Goal: Communication & Community: Answer question/provide support

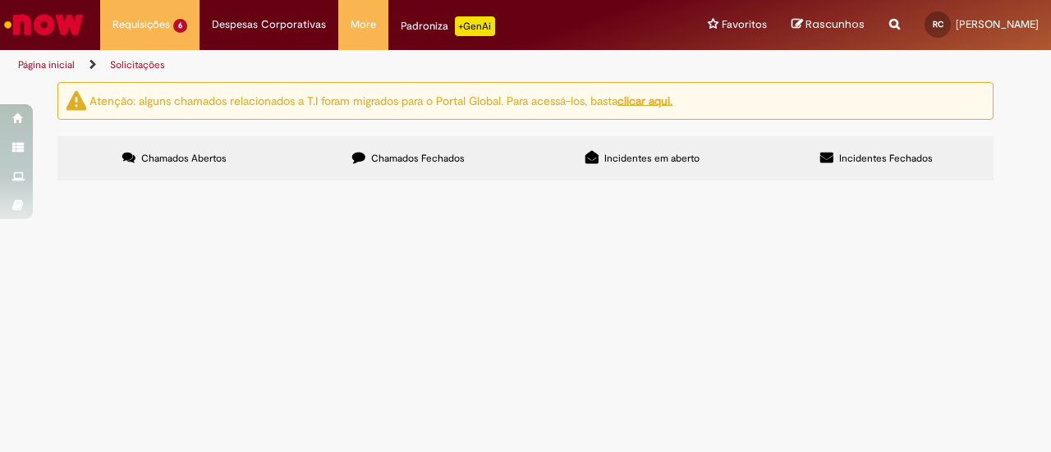
click at [0, 0] on span "Compra e negociação de Vendas e MKT (S4)" at bounding box center [0, 0] width 0 height 0
click at [0, 0] on span "Compra Bistrô Original" at bounding box center [0, 0] width 0 height 0
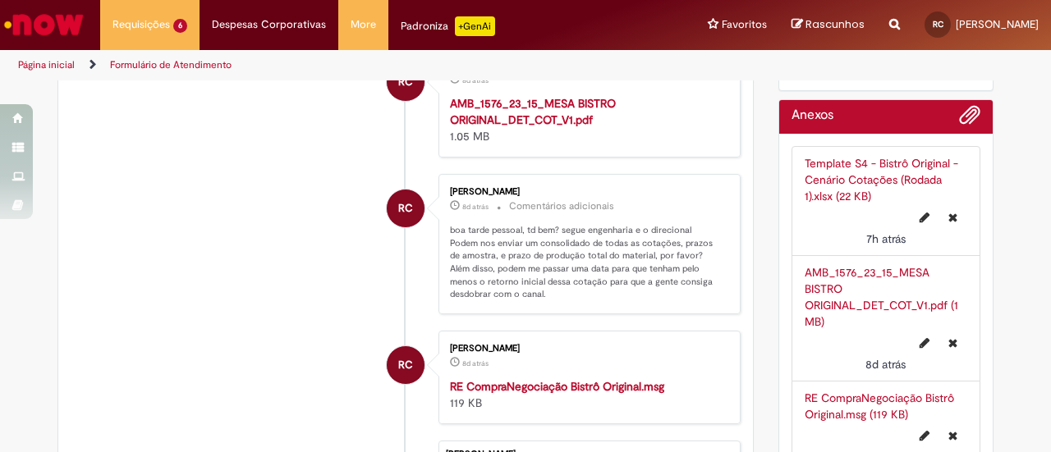
scroll to position [875, 0]
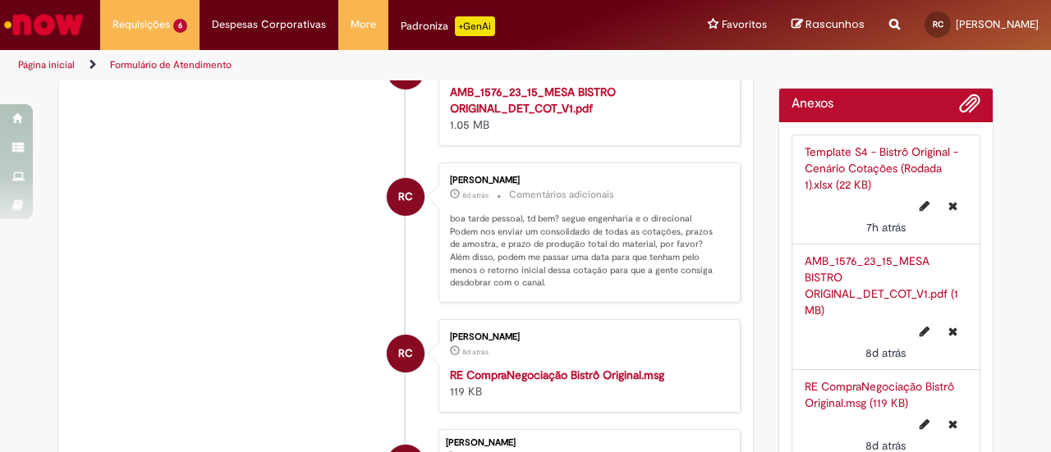
click at [556, 368] on strong "RE CompraNegociação Bistrô Original.msg" at bounding box center [557, 375] width 214 height 15
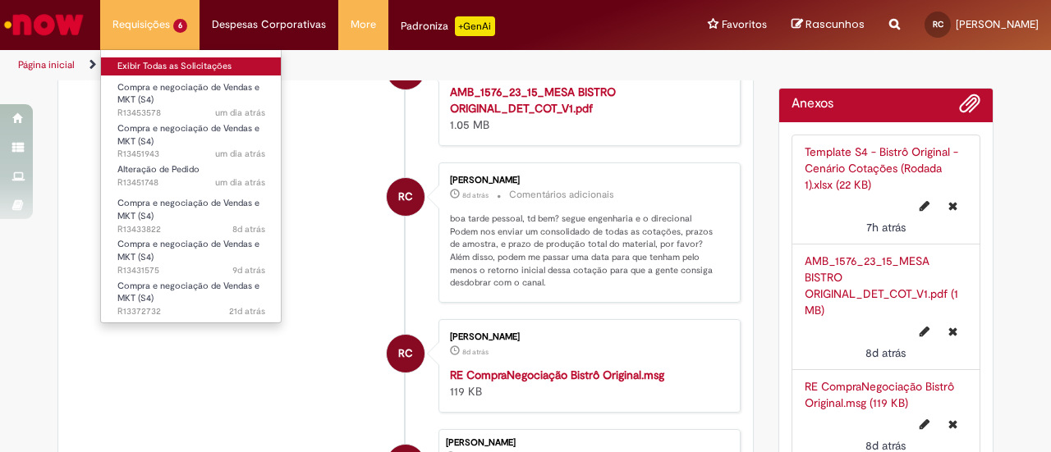
click at [190, 62] on link "Exibir Todas as Solicitações" at bounding box center [191, 66] width 181 height 18
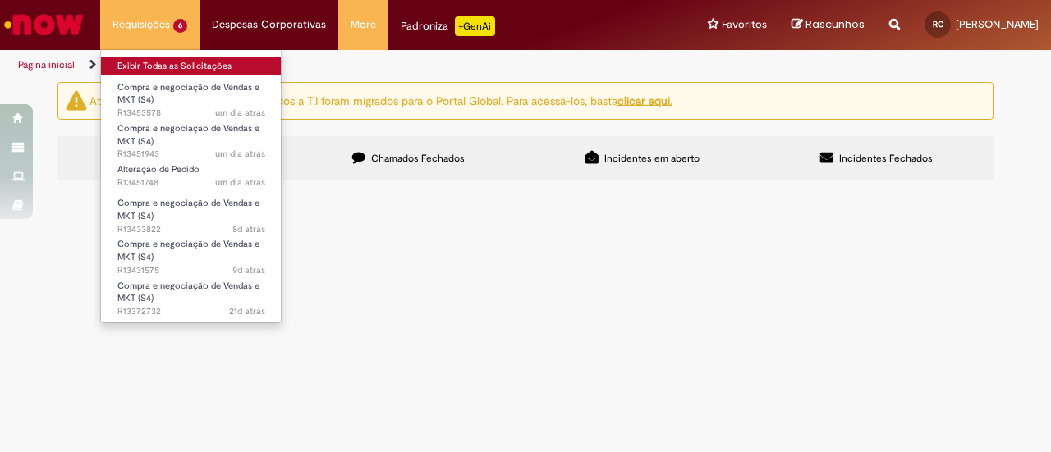
click at [190, 62] on link "Exibir Todas as Solicitações" at bounding box center [191, 66] width 181 height 18
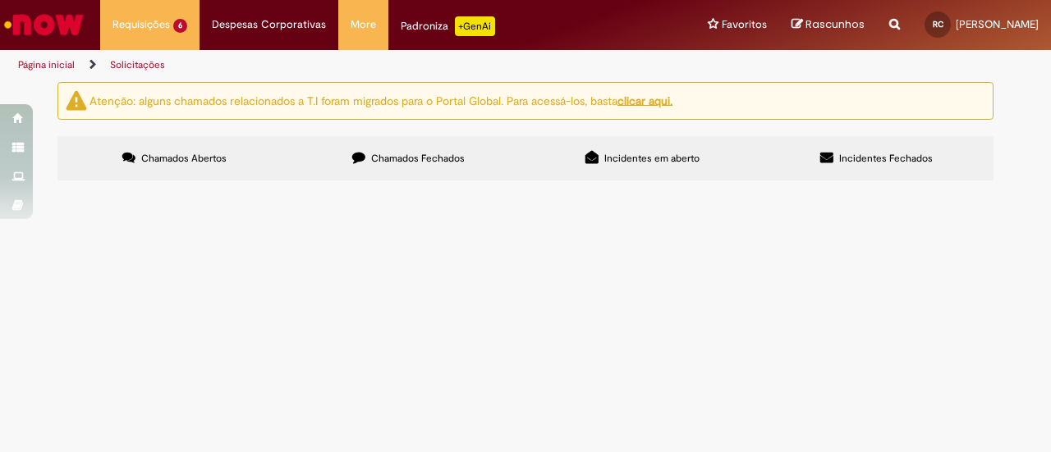
click at [406, 159] on span "Chamados Fechados" at bounding box center [418, 158] width 94 height 13
click at [209, 162] on span "Chamados Abertos" at bounding box center [183, 158] width 85 height 13
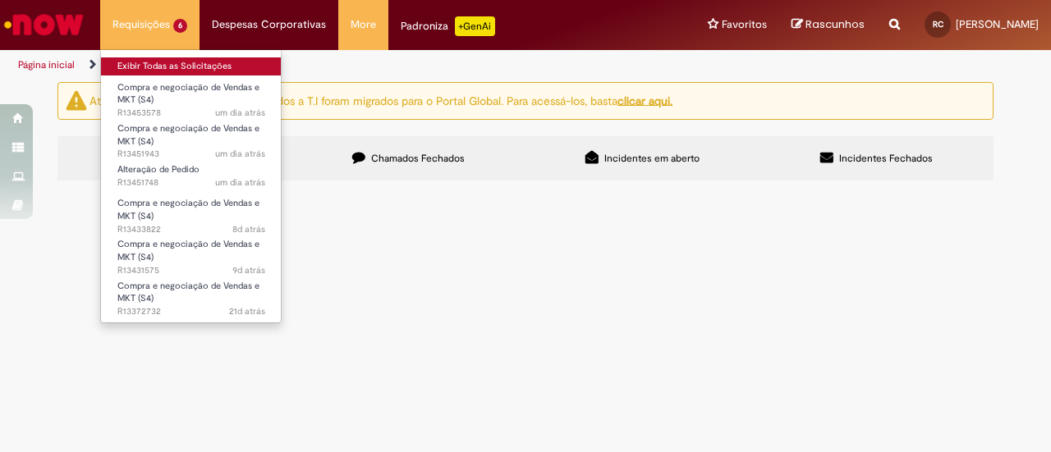
click at [176, 65] on link "Exibir Todas as Solicitações" at bounding box center [191, 66] width 181 height 18
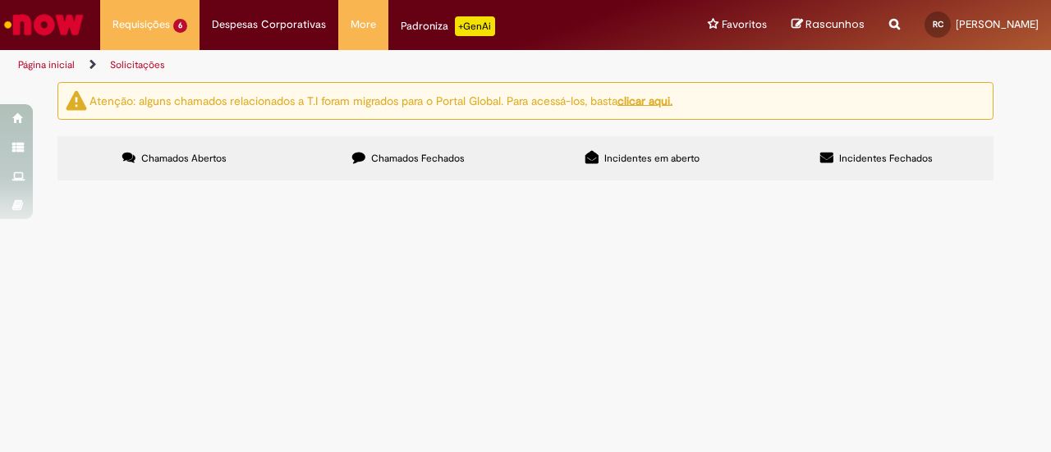
click at [70, 21] on img "Ir para a Homepage" at bounding box center [44, 24] width 85 height 33
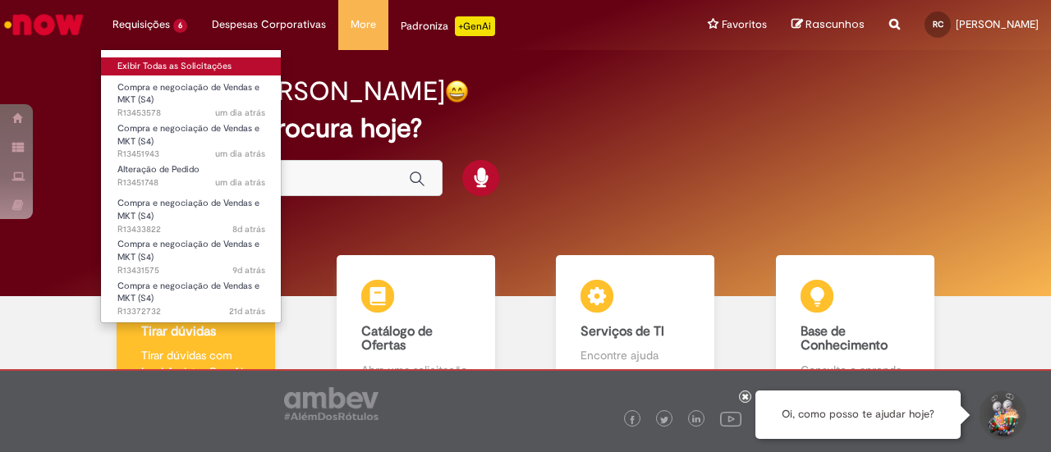
click at [150, 65] on link "Exibir Todas as Solicitações" at bounding box center [191, 66] width 181 height 18
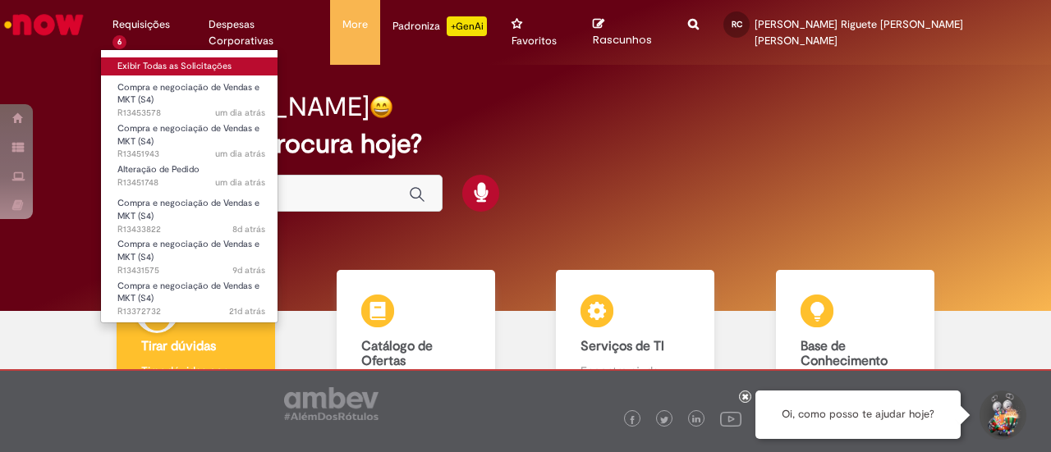
click at [135, 61] on link "Exibir Todas as Solicitações" at bounding box center [191, 66] width 181 height 18
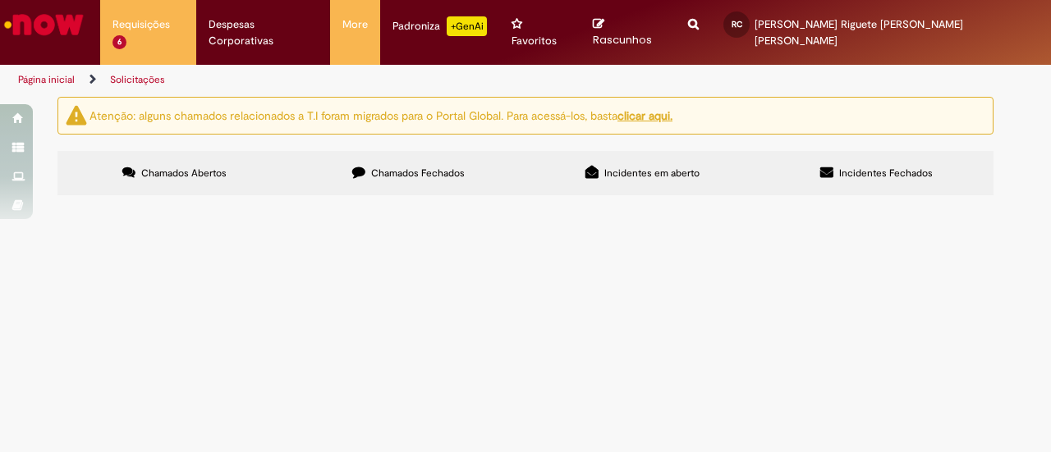
click at [0, 0] on span "Compra e negociação de Vendas e MKT (S4)" at bounding box center [0, 0] width 0 height 0
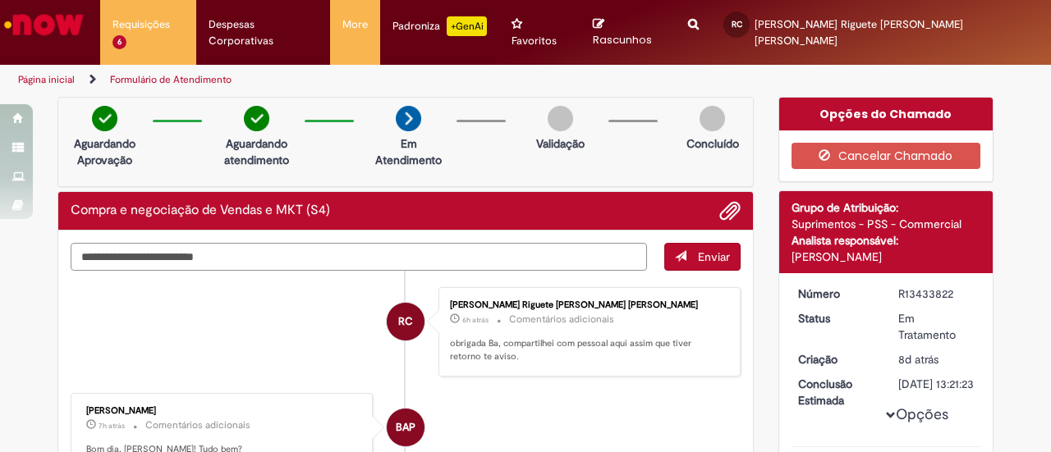
click at [419, 243] on textarea "Digite sua mensagem aqui..." at bounding box center [359, 256] width 576 height 27
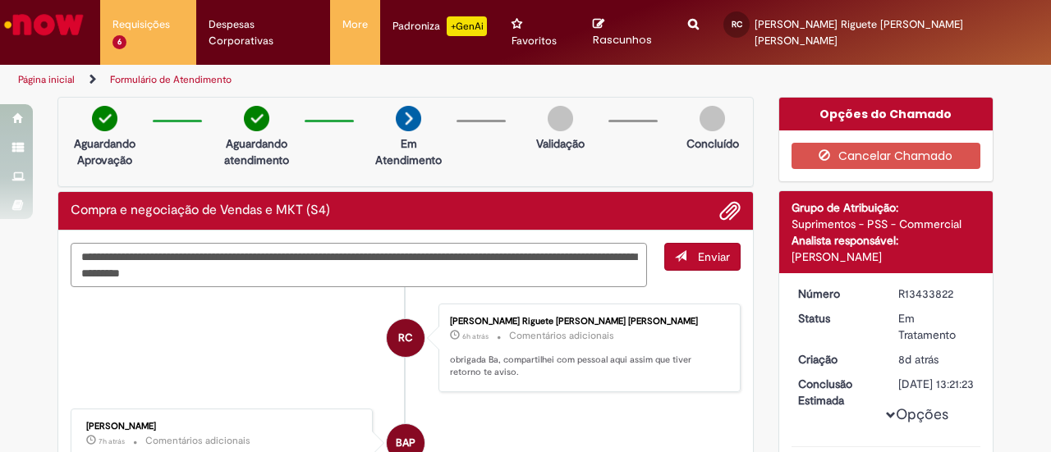
drag, startPoint x: 181, startPoint y: 253, endPoint x: 145, endPoint y: 244, distance: 37.2
click at [145, 244] on textarea "**********" at bounding box center [359, 265] width 576 height 44
click at [179, 254] on textarea "**********" at bounding box center [359, 265] width 576 height 44
click at [341, 252] on textarea "**********" at bounding box center [359, 265] width 576 height 44
type textarea "**********"
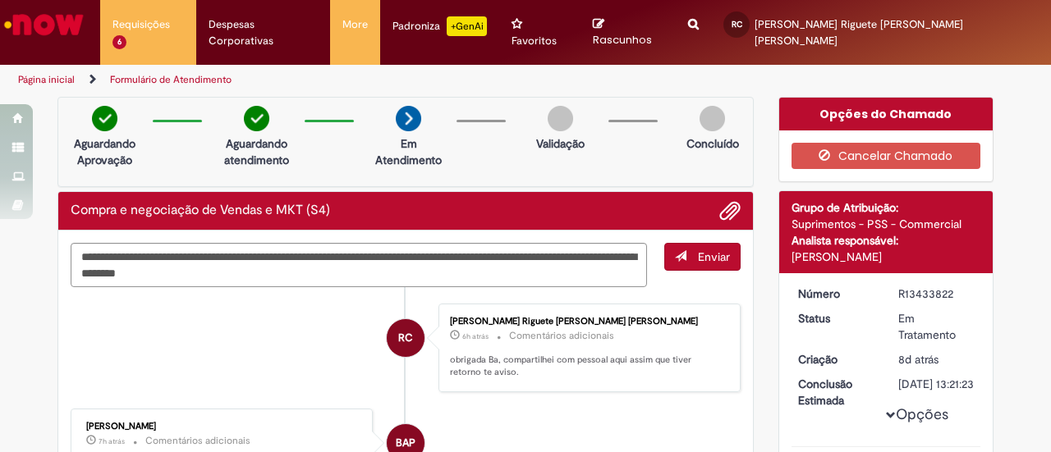
click at [702, 250] on button "Enviar" at bounding box center [702, 257] width 76 height 28
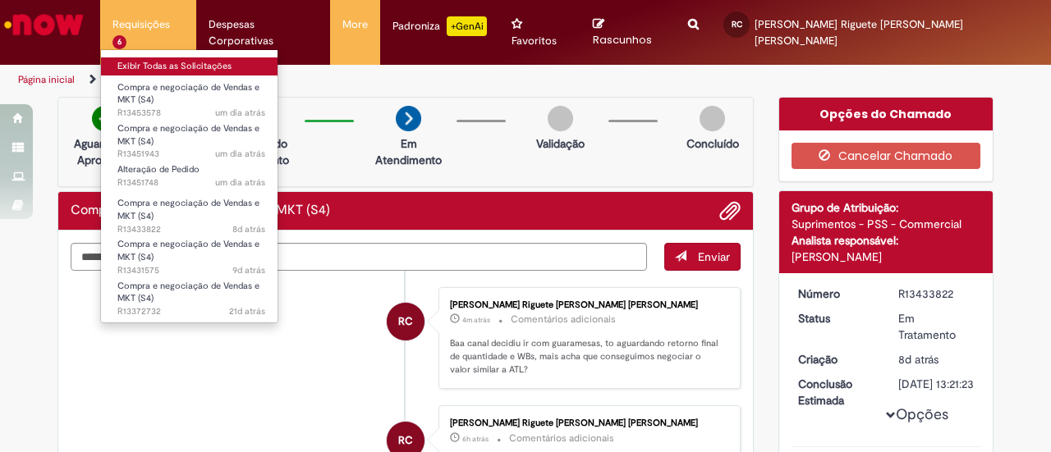
click at [170, 63] on link "Exibir Todas as Solicitações" at bounding box center [191, 66] width 181 height 18
